Goal: Task Accomplishment & Management: Manage account settings

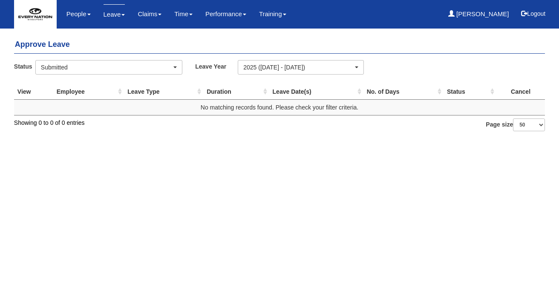
select select "50"
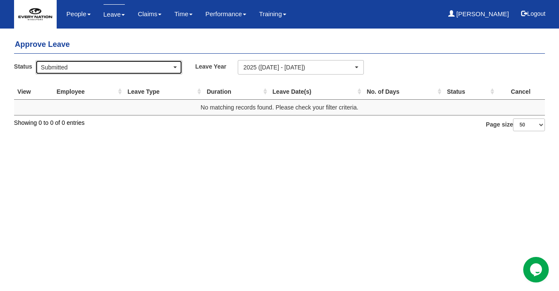
click at [150, 67] on div "Submitted" at bounding box center [106, 67] width 131 height 9
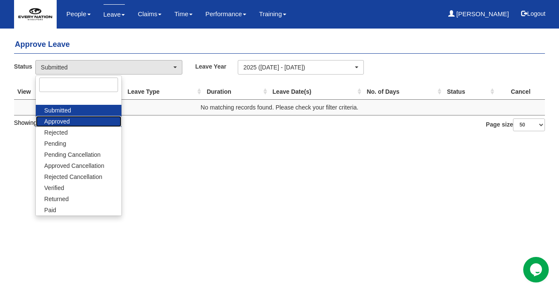
click at [88, 120] on link "Approved" at bounding box center [79, 121] width 86 height 11
select select "Approved"
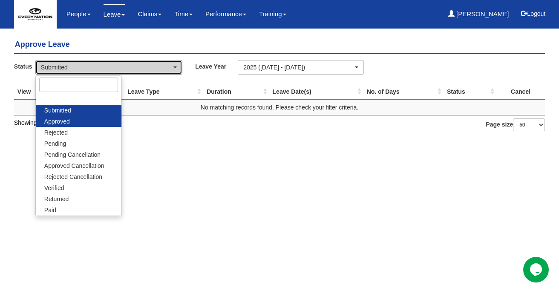
select select "50"
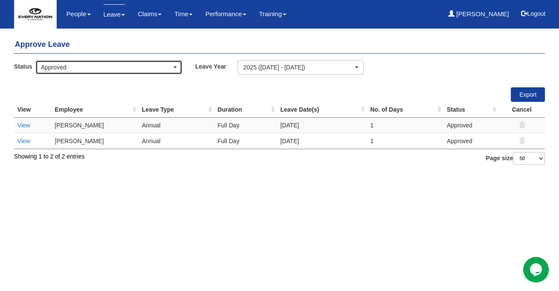
click at [177, 67] on span "button" at bounding box center [175, 68] width 3 height 2
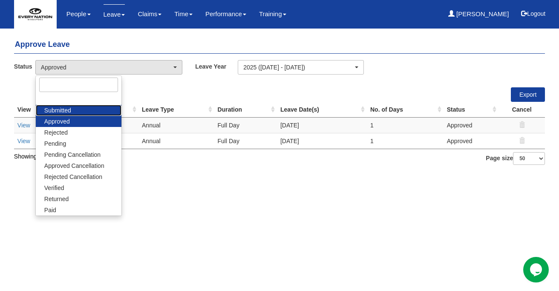
click at [79, 111] on link "Submitted" at bounding box center [79, 110] width 86 height 11
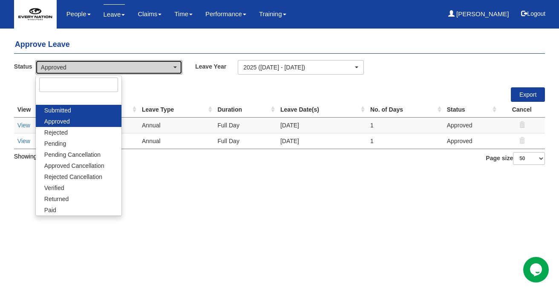
select select "Submitted"
select select "50"
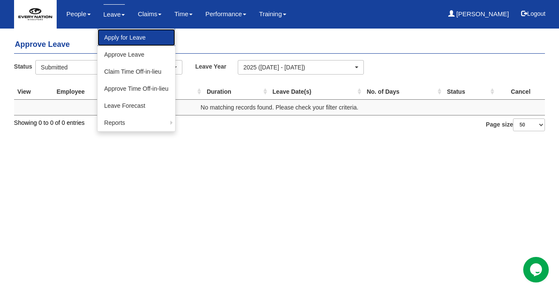
click at [124, 33] on link "Apply for Leave" at bounding box center [137, 37] width 78 height 17
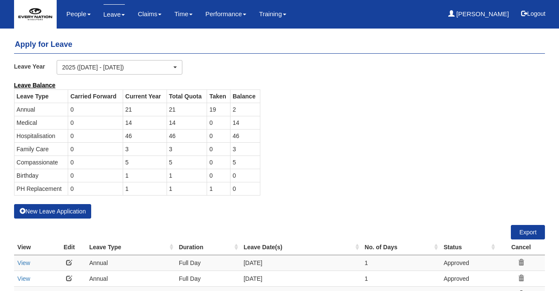
select select "50"
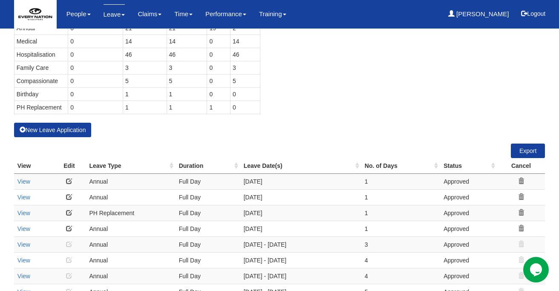
scroll to position [82, 0]
click at [520, 210] on icon at bounding box center [521, 212] width 6 height 6
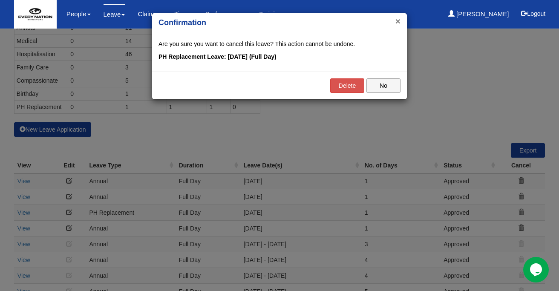
click at [396, 21] on button "×" at bounding box center [398, 21] width 5 height 9
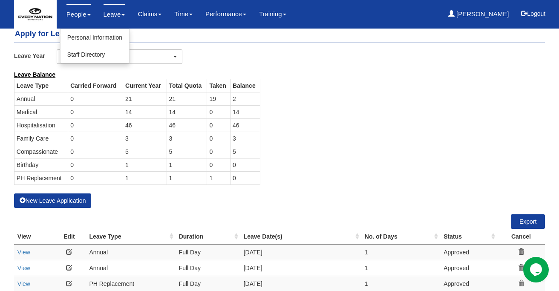
scroll to position [0, 0]
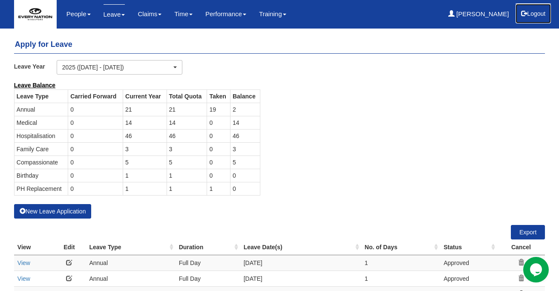
click at [535, 12] on button "Logout" at bounding box center [533, 13] width 36 height 20
